Goal: Task Accomplishment & Management: Manage account settings

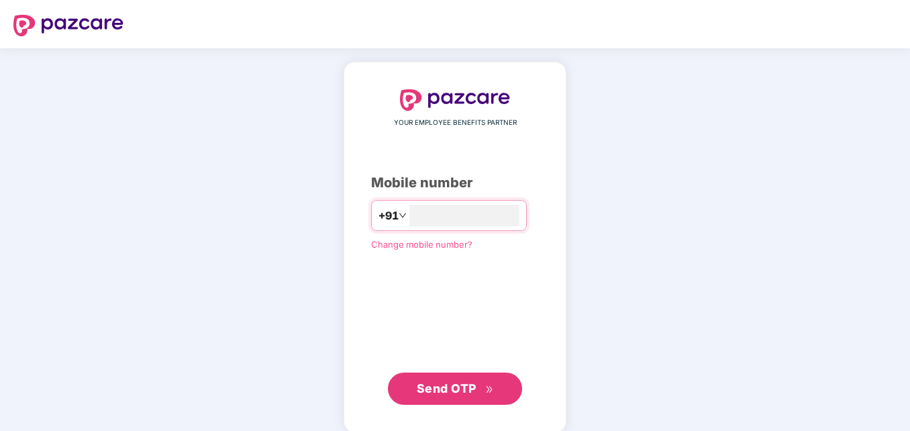
type input "**********"
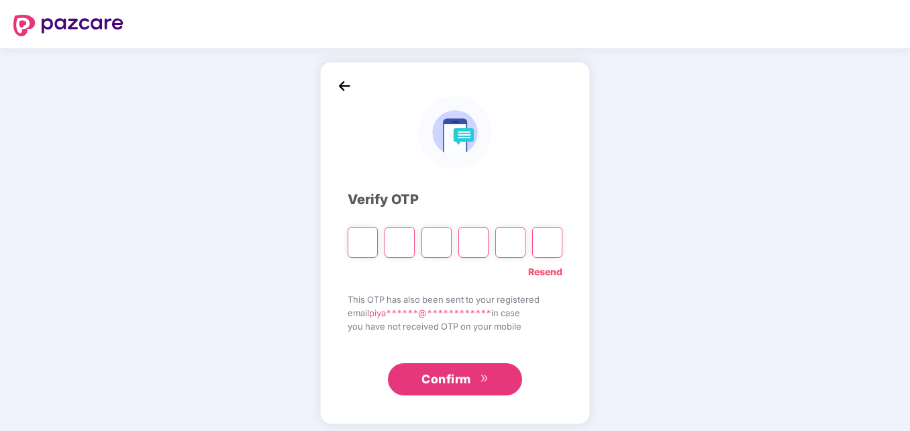
type input "*"
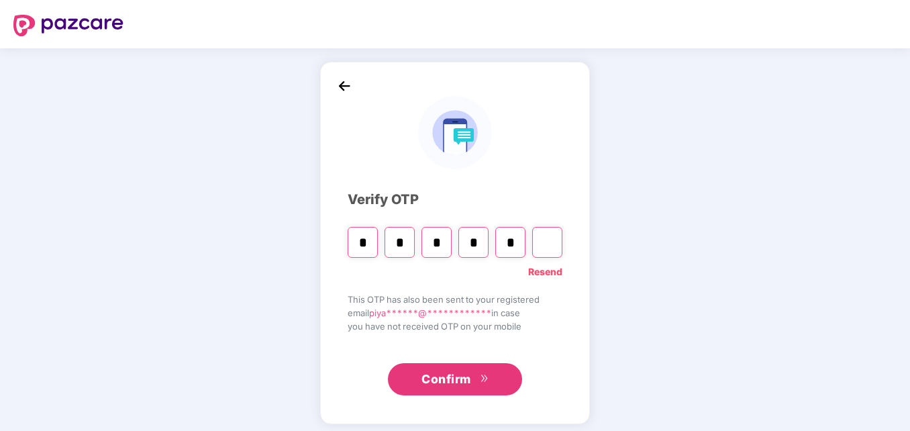
type input "*"
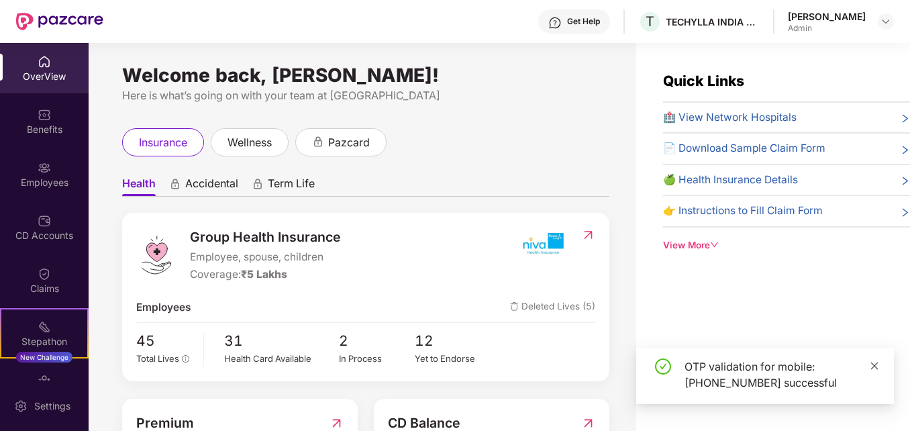
click at [876, 366] on icon "close" at bounding box center [873, 365] width 9 height 9
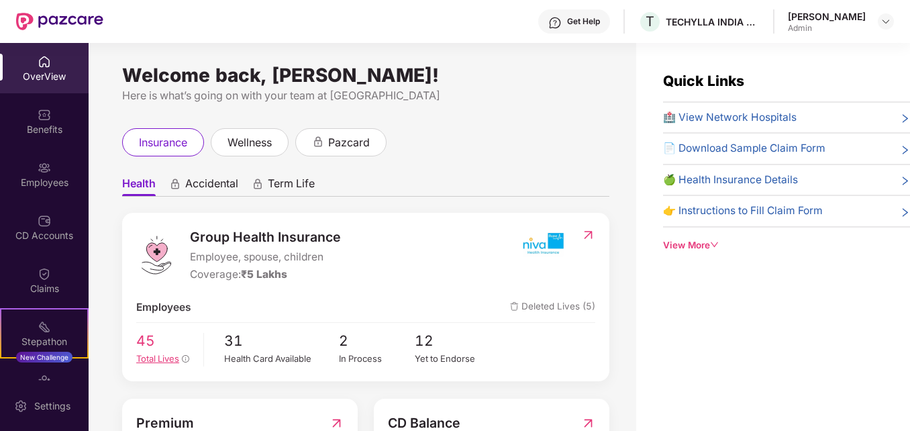
click at [148, 359] on span "Total Lives" at bounding box center [157, 358] width 43 height 11
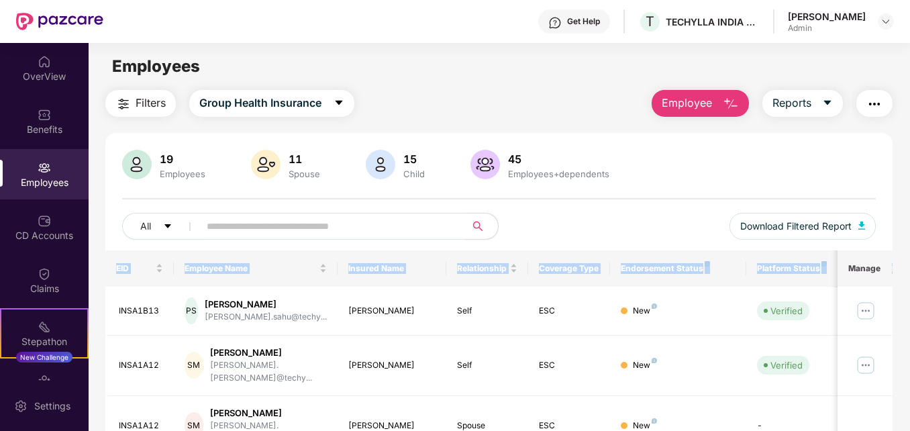
drag, startPoint x: 908, startPoint y: 199, endPoint x: 911, endPoint y: 260, distance: 61.1
click at [909, 260] on html "Get Help T TECHYLLA INDIA PRIVATE LIMITED [PERSON_NAME] Admin OverView Benefits…" at bounding box center [455, 215] width 910 height 431
click at [824, 109] on span "caret-down" at bounding box center [827, 103] width 11 height 12
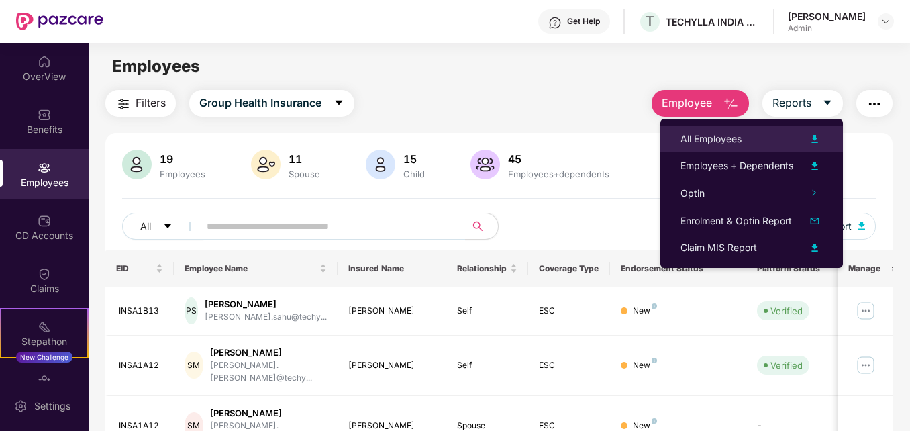
click at [722, 138] on div "All Employees" at bounding box center [710, 138] width 61 height 15
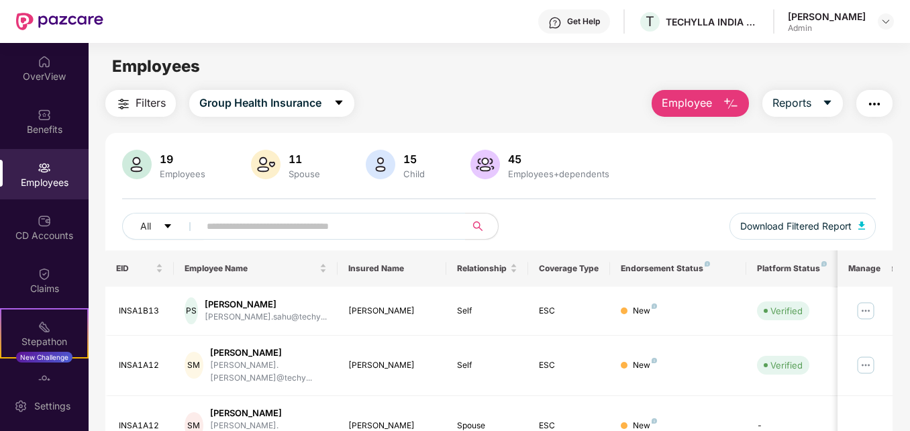
click at [821, 45] on main "Employees Filters Group Health Insurance Employee Reports 19 Employees 11 Spous…" at bounding box center [499, 258] width 820 height 431
click at [828, 103] on icon "caret-down" at bounding box center [826, 103] width 7 height 5
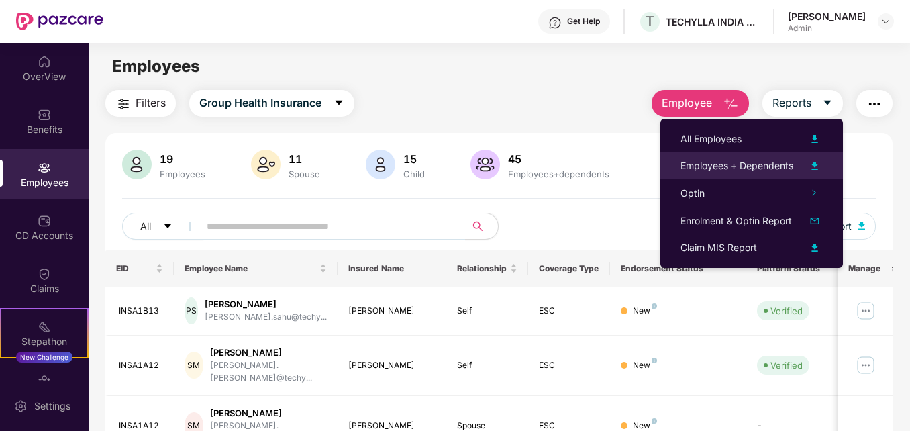
click at [747, 164] on div "Employees + Dependents" at bounding box center [736, 165] width 113 height 15
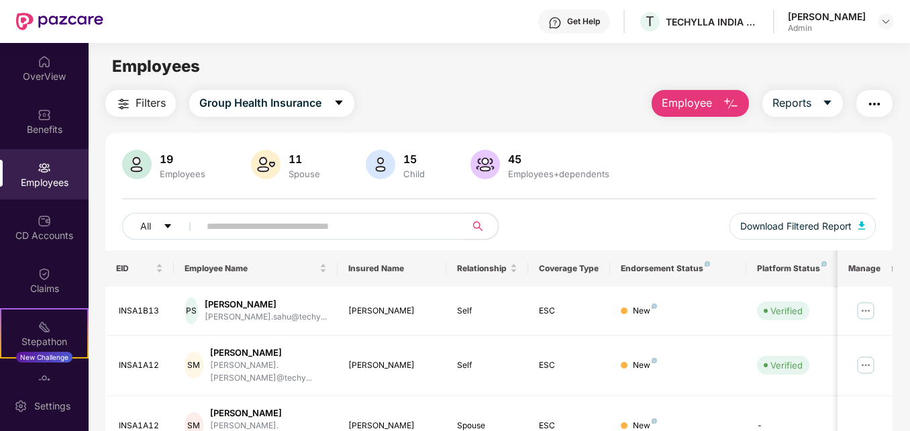
click at [504, 72] on div "Employees" at bounding box center [499, 66] width 820 height 25
click at [42, 222] on img at bounding box center [44, 220] width 13 height 13
